Goal: Task Accomplishment & Management: Use online tool/utility

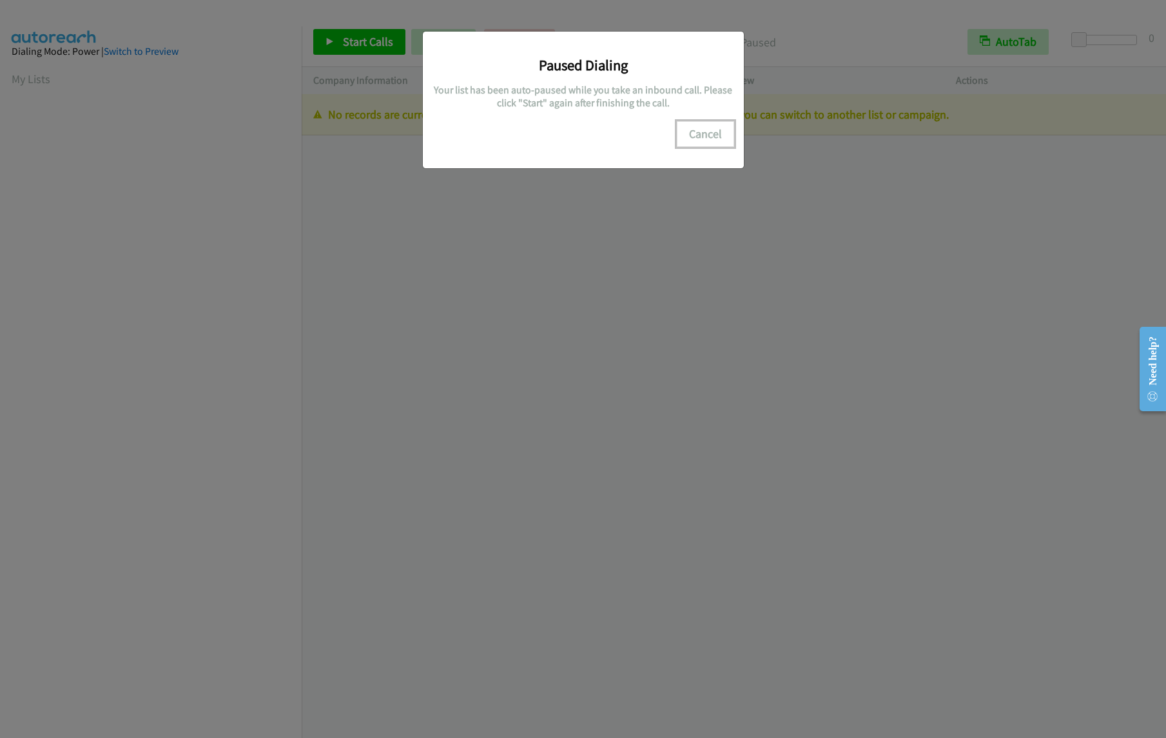
drag, startPoint x: 710, startPoint y: 123, endPoint x: 300, endPoint y: 40, distance: 418.1
click at [709, 123] on button "Cancel" at bounding box center [705, 134] width 57 height 26
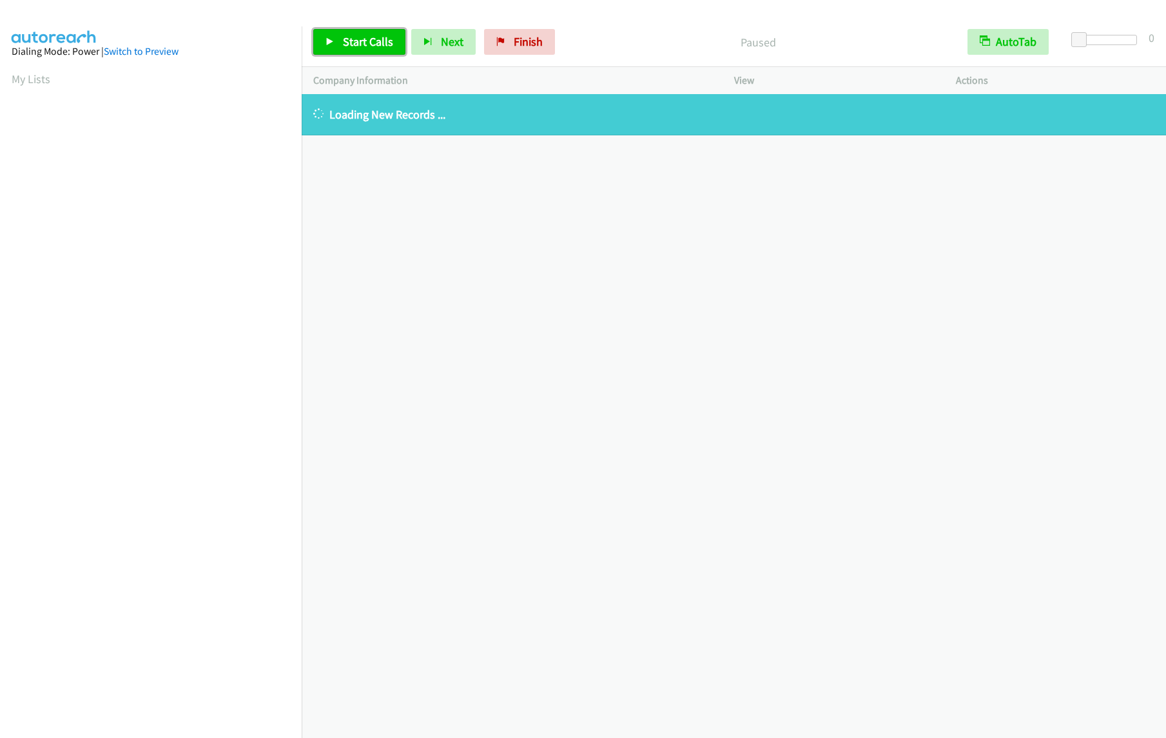
click at [356, 42] on span "Start Calls" at bounding box center [368, 41] width 50 height 15
click at [530, 50] on link "Finish" at bounding box center [519, 42] width 71 height 26
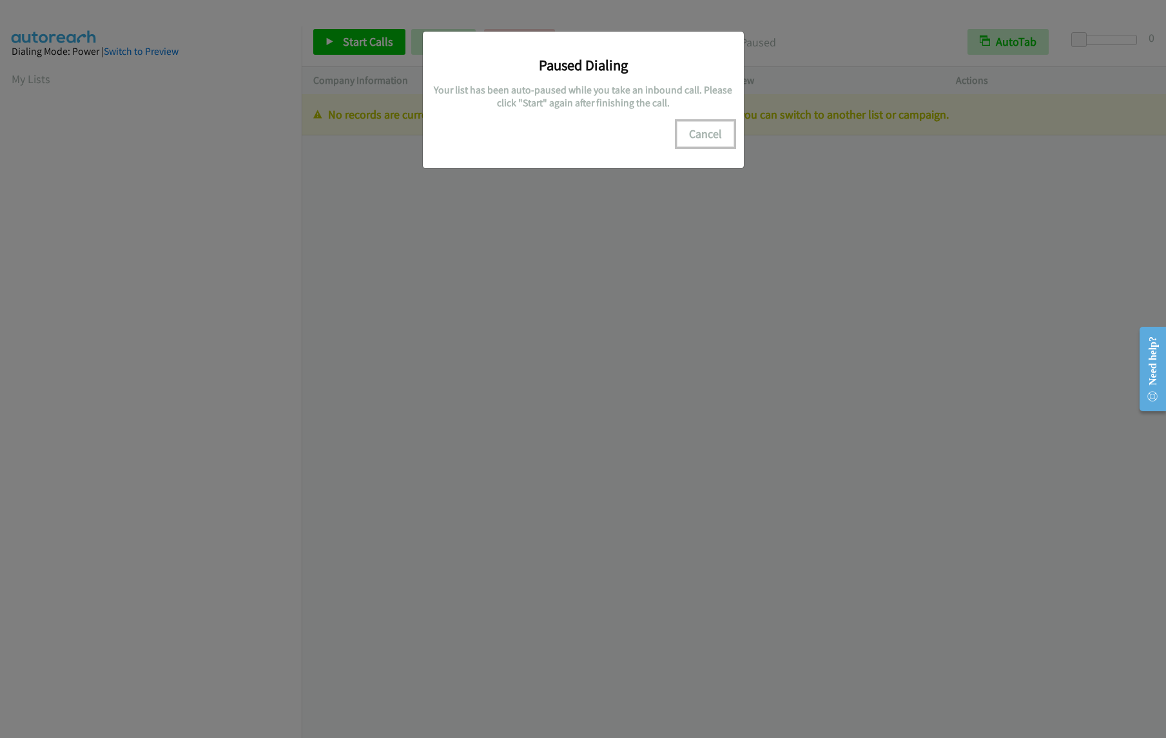
click at [707, 133] on button "Cancel" at bounding box center [705, 134] width 57 height 26
click at [711, 135] on button "Cancel" at bounding box center [705, 134] width 57 height 26
click at [709, 126] on button "Cancel" at bounding box center [705, 134] width 57 height 26
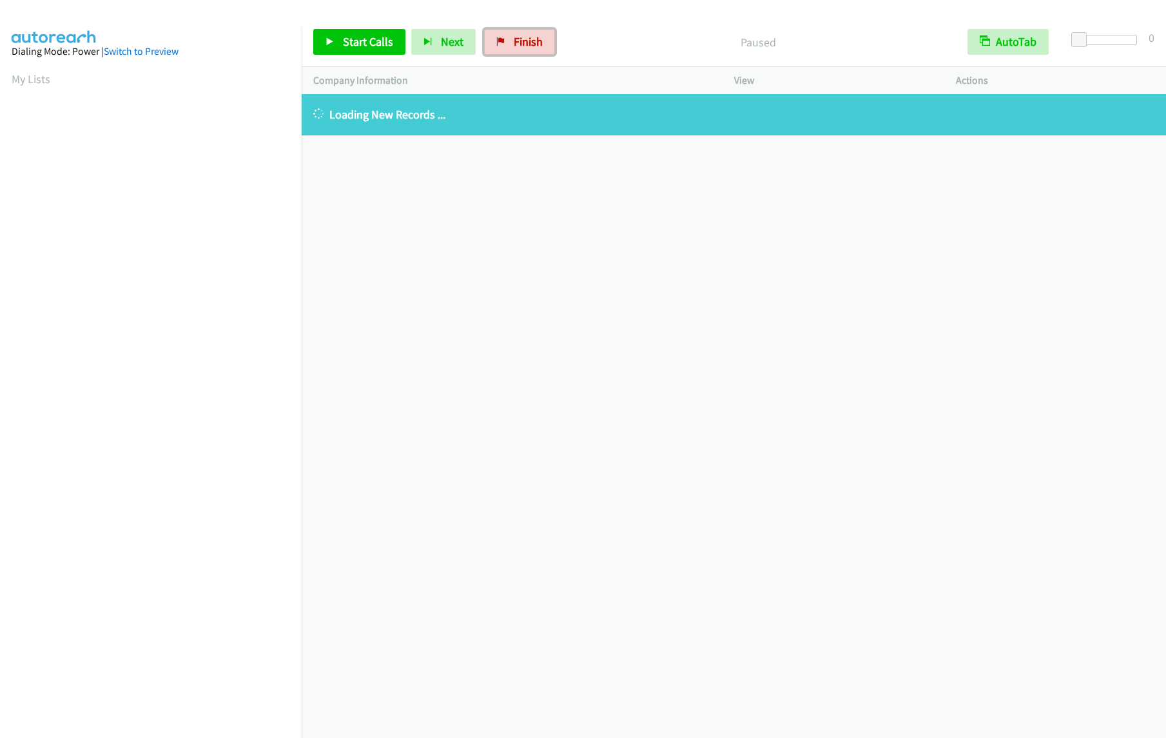
drag, startPoint x: 518, startPoint y: 46, endPoint x: 608, endPoint y: 76, distance: 95.2
click at [518, 46] on span "Finish" at bounding box center [528, 41] width 29 height 15
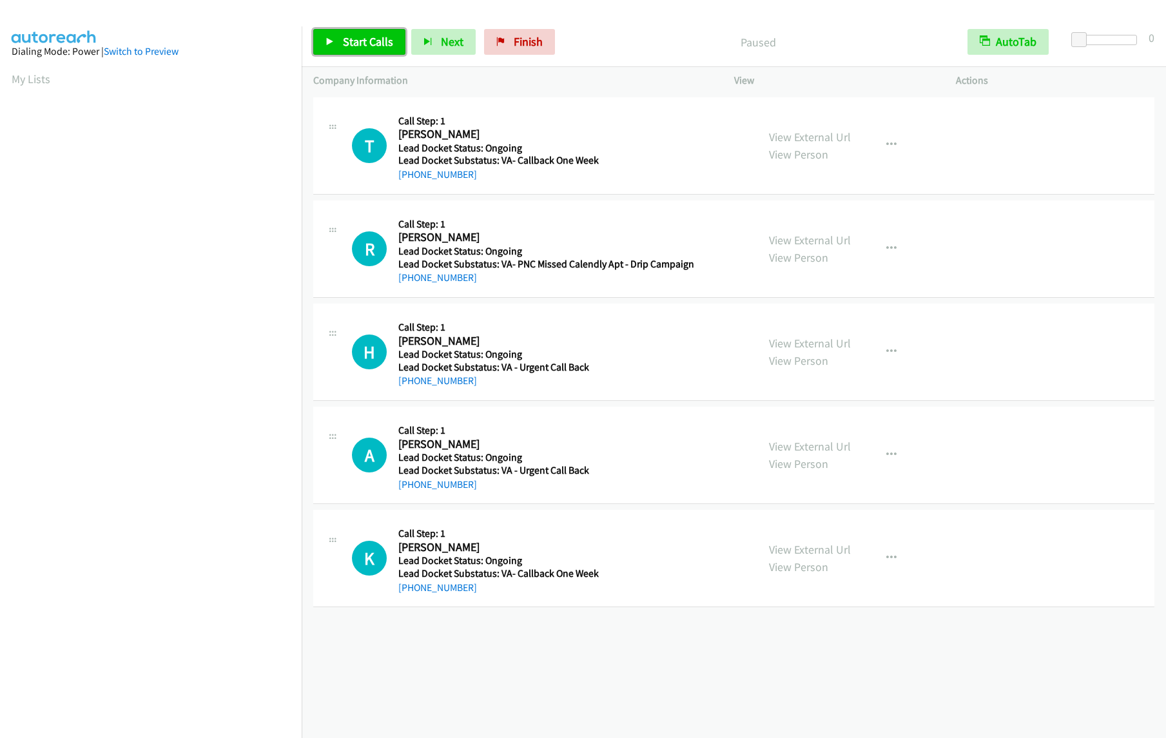
click at [348, 34] on link "Start Calls" at bounding box center [359, 42] width 92 height 26
click at [351, 46] on span "Start Calls" at bounding box center [368, 41] width 50 height 15
